Goal: Task Accomplishment & Management: Complete application form

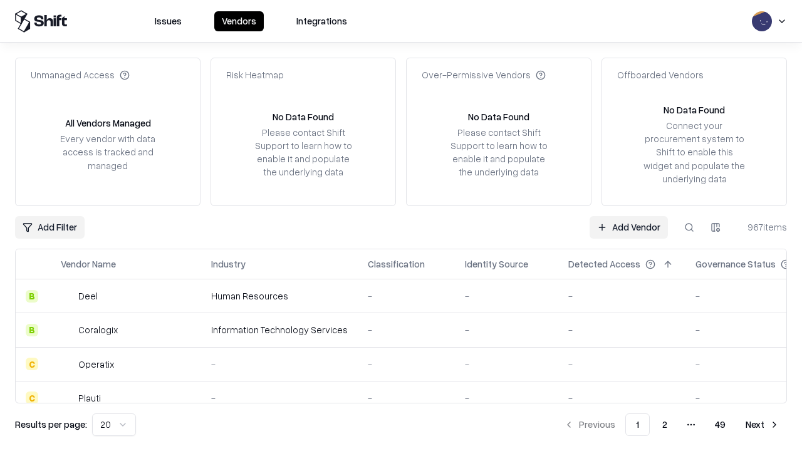
click at [628, 227] on link "Add Vendor" at bounding box center [628, 227] width 78 height 23
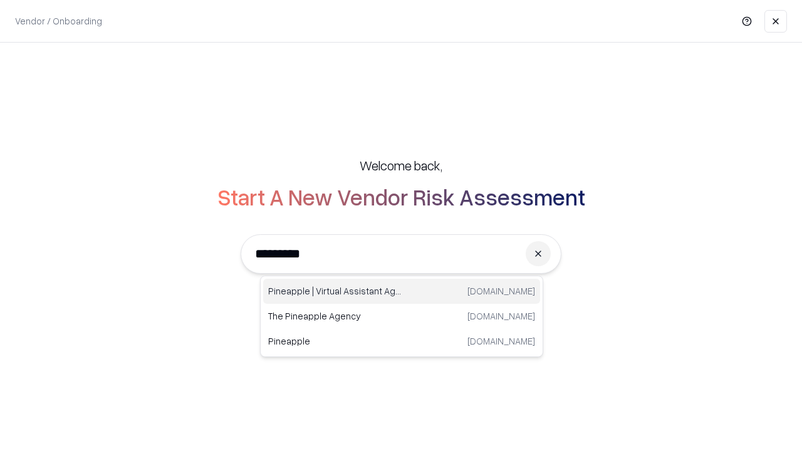
click at [401, 291] on div "Pineapple | Virtual Assistant Agency trypineapple.com" at bounding box center [401, 291] width 277 height 25
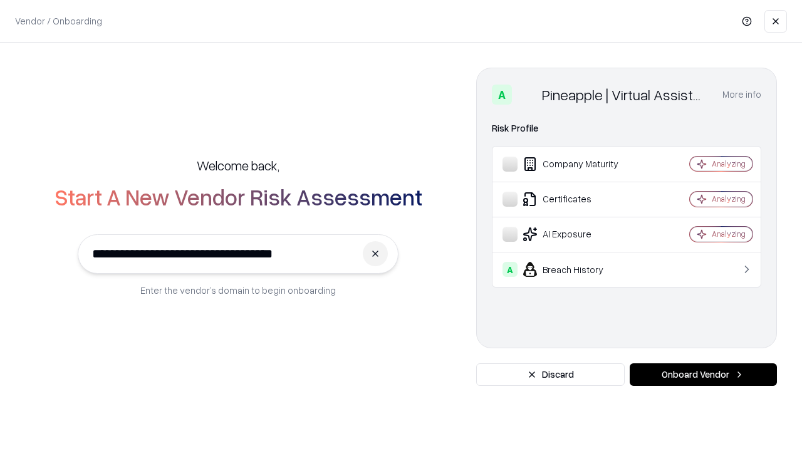
type input "**********"
click at [703, 374] on button "Onboard Vendor" at bounding box center [702, 374] width 147 height 23
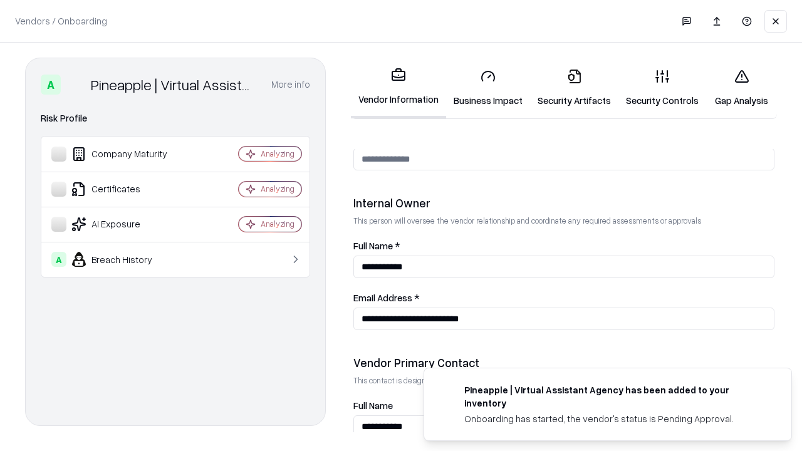
scroll to position [649, 0]
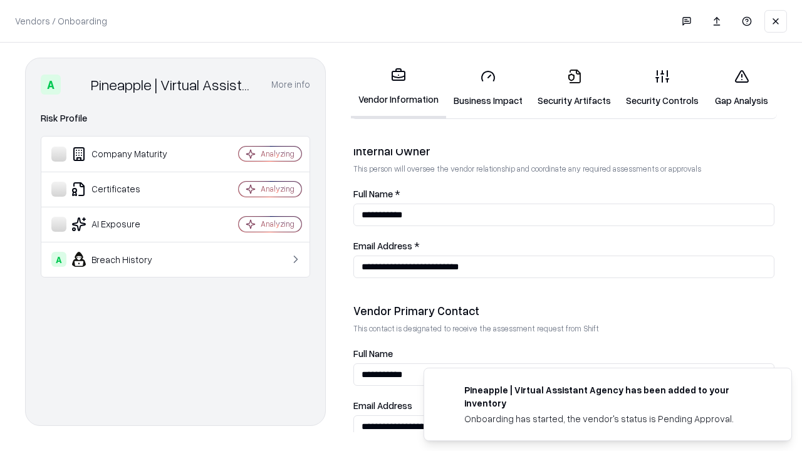
click at [574, 88] on link "Security Artifacts" at bounding box center [574, 88] width 88 height 58
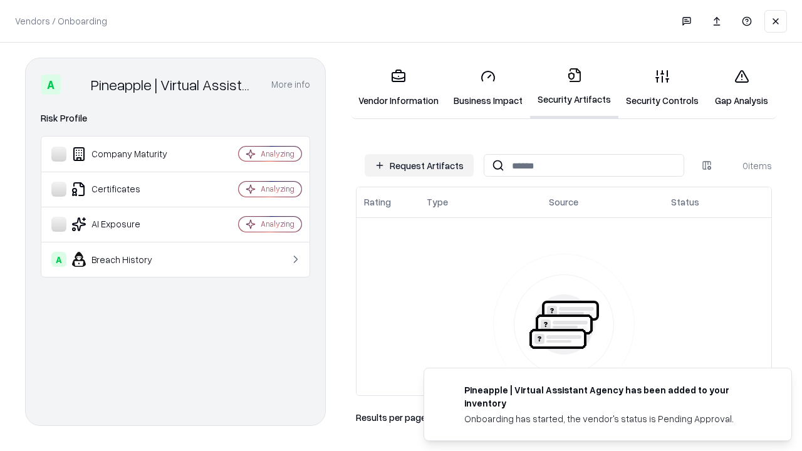
click at [419, 165] on button "Request Artifacts" at bounding box center [418, 165] width 109 height 23
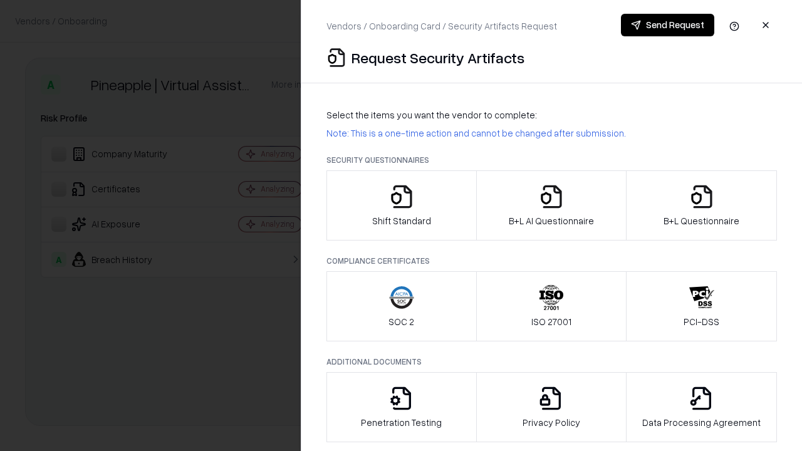
click at [701, 205] on icon "button" at bounding box center [701, 196] width 25 height 25
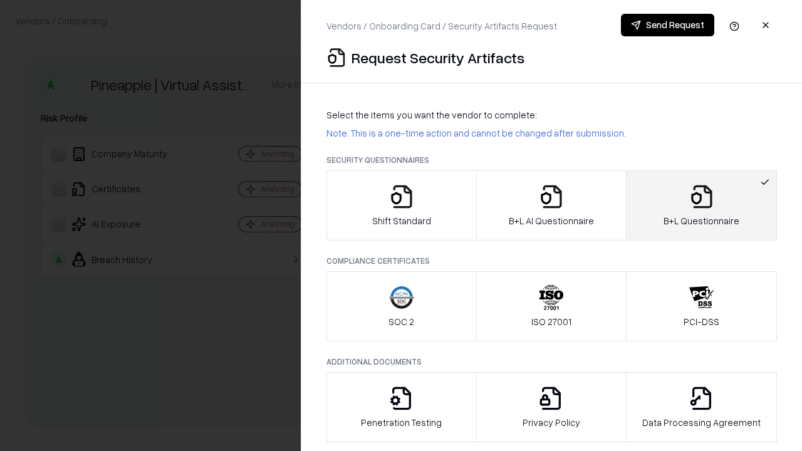
click at [550, 205] on icon "button" at bounding box center [551, 196] width 25 height 25
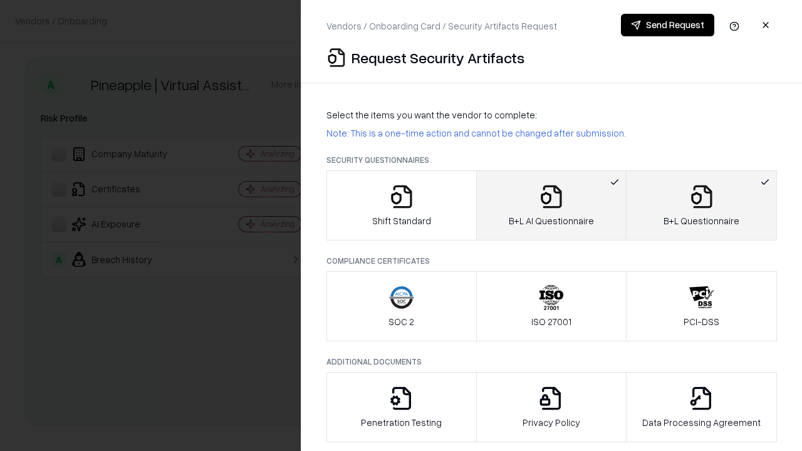
click at [667, 25] on button "Send Request" at bounding box center [667, 25] width 93 height 23
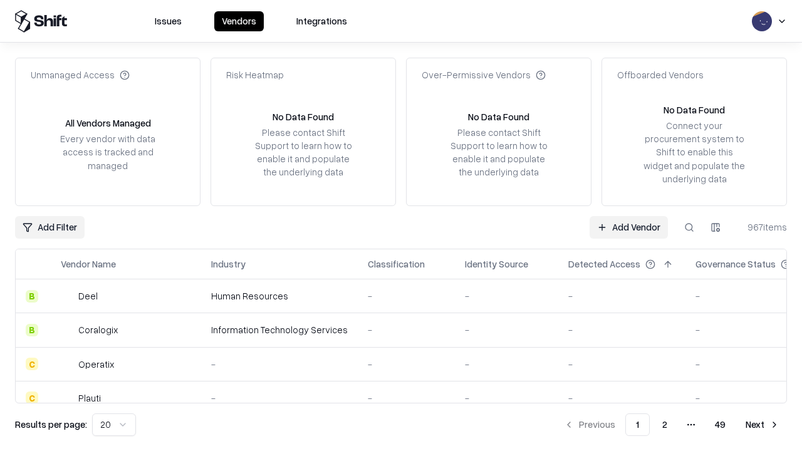
click at [689, 227] on button at bounding box center [689, 227] width 23 height 23
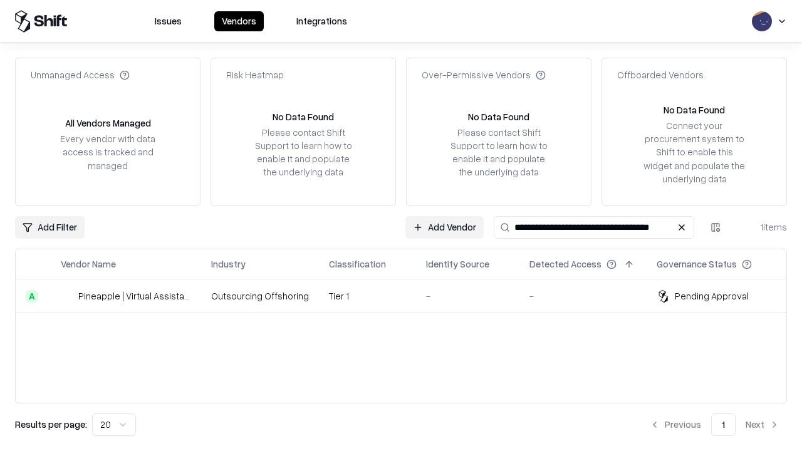
type input "**********"
click at [408, 296] on td "Tier 1" at bounding box center [367, 296] width 97 height 34
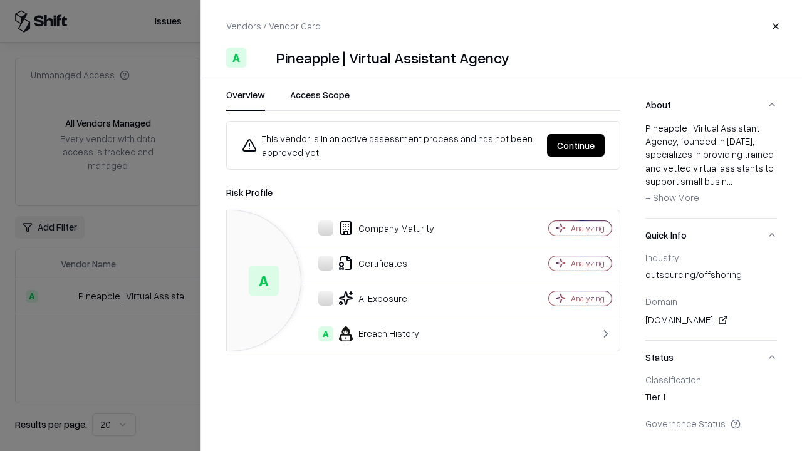
click at [575, 145] on button "Continue" at bounding box center [576, 145] width 58 height 23
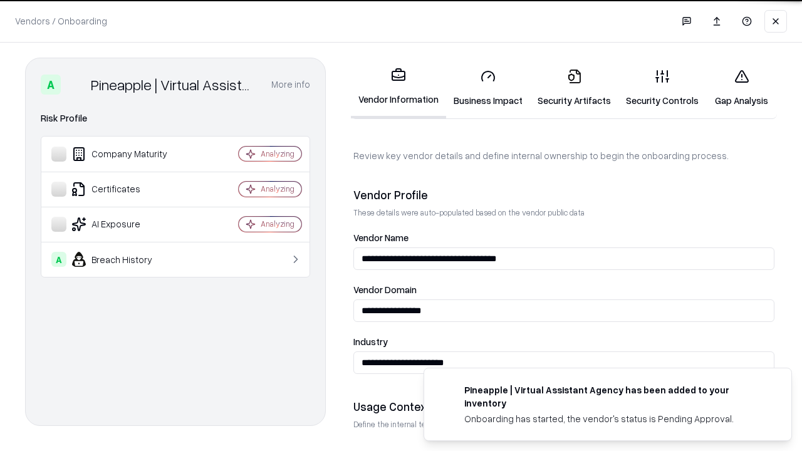
click at [574, 88] on link "Security Artifacts" at bounding box center [574, 88] width 88 height 58
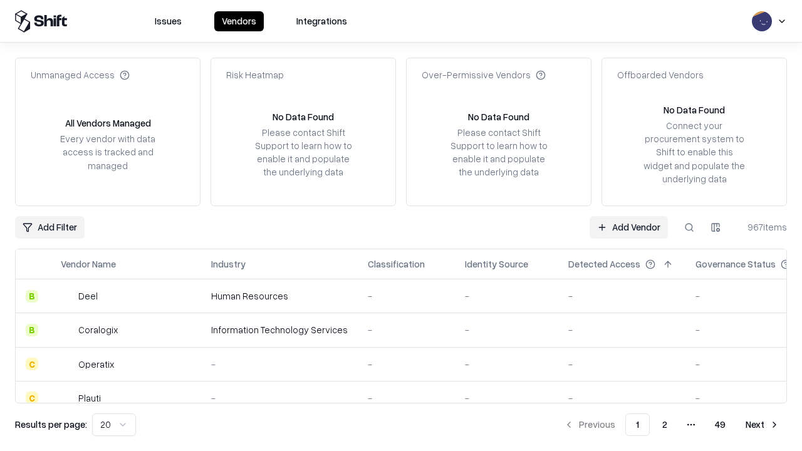
click at [628, 227] on link "Add Vendor" at bounding box center [628, 227] width 78 height 23
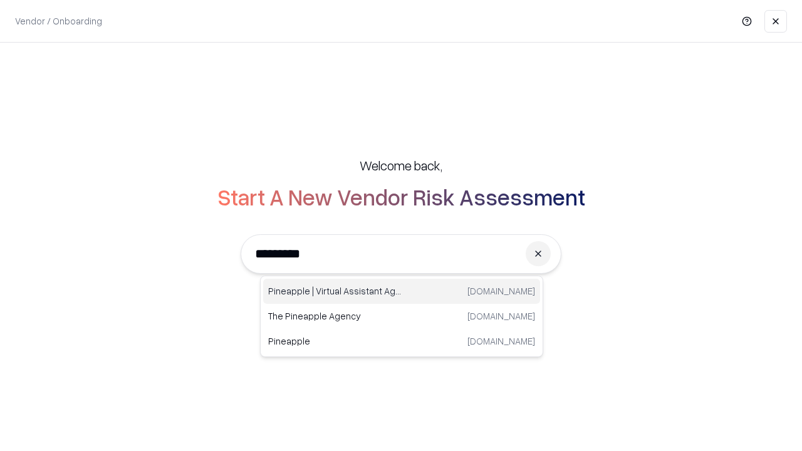
click at [401, 291] on div "Pineapple | Virtual Assistant Agency trypineapple.com" at bounding box center [401, 291] width 277 height 25
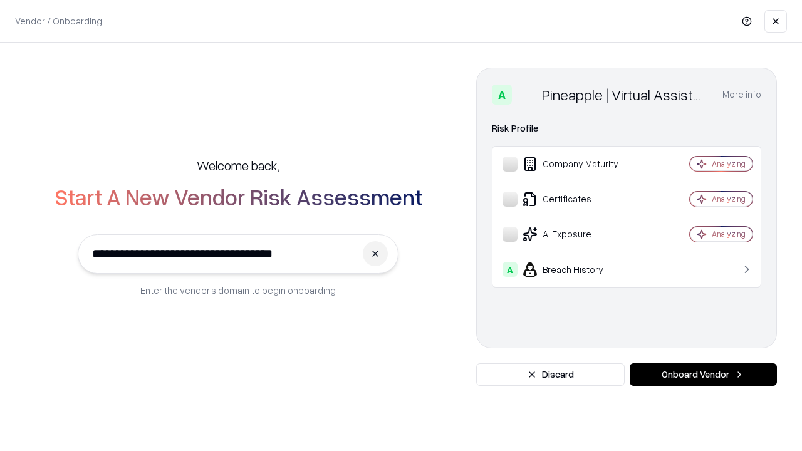
type input "**********"
click at [703, 374] on button "Onboard Vendor" at bounding box center [702, 374] width 147 height 23
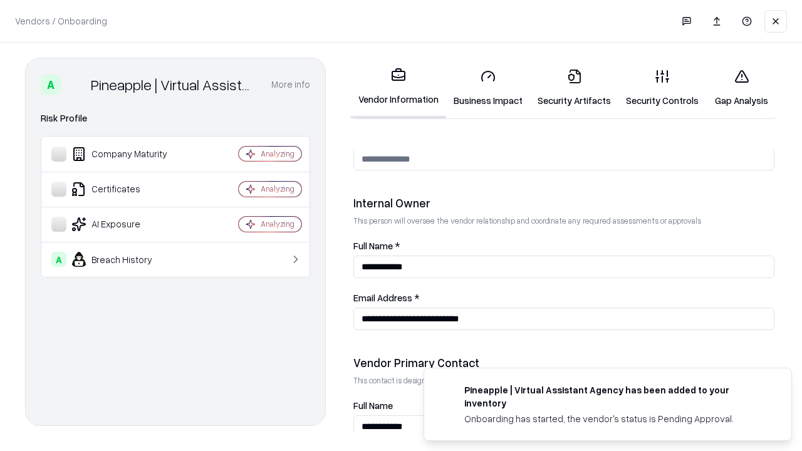
scroll to position [649, 0]
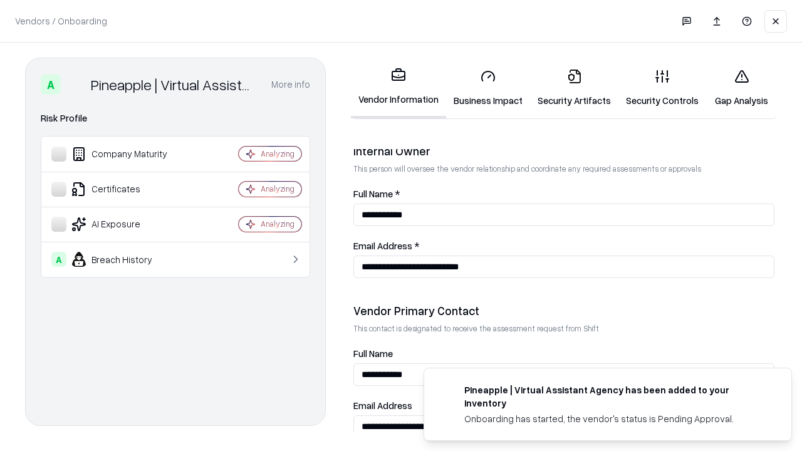
click at [741, 88] on link "Gap Analysis" at bounding box center [741, 88] width 71 height 58
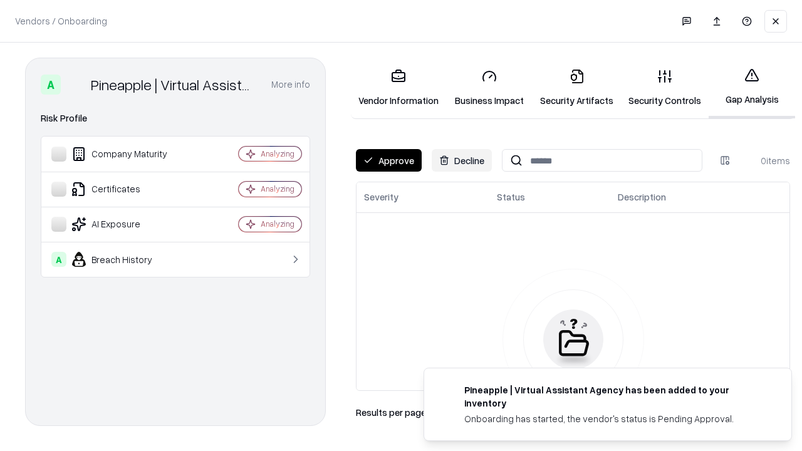
click at [388, 160] on button "Approve" at bounding box center [389, 160] width 66 height 23
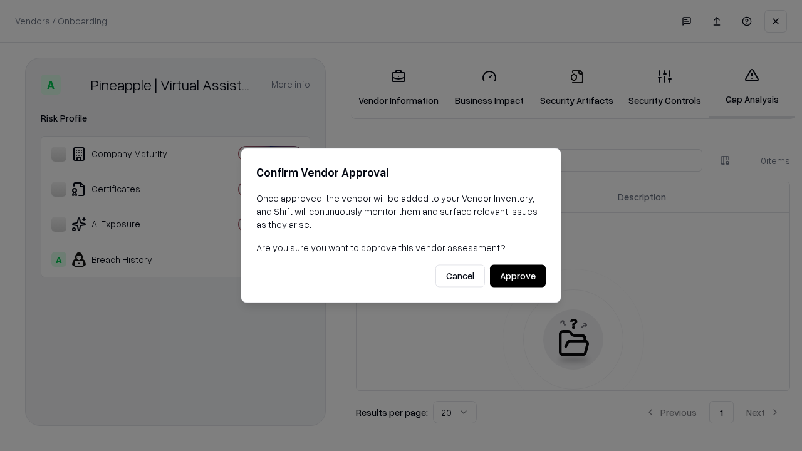
click at [517, 276] on button "Approve" at bounding box center [518, 276] width 56 height 23
